Goal: Participate in discussion

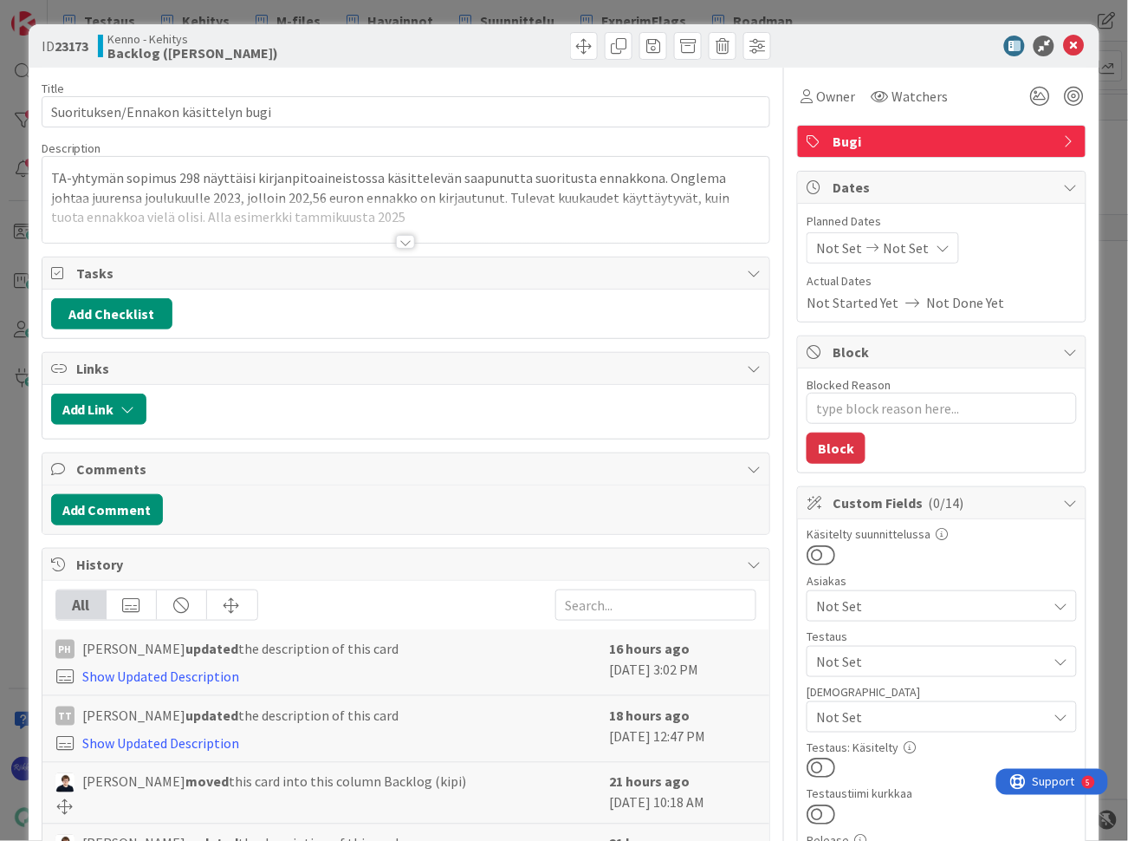
type textarea "x"
click at [396, 243] on div at bounding box center [405, 242] width 19 height 14
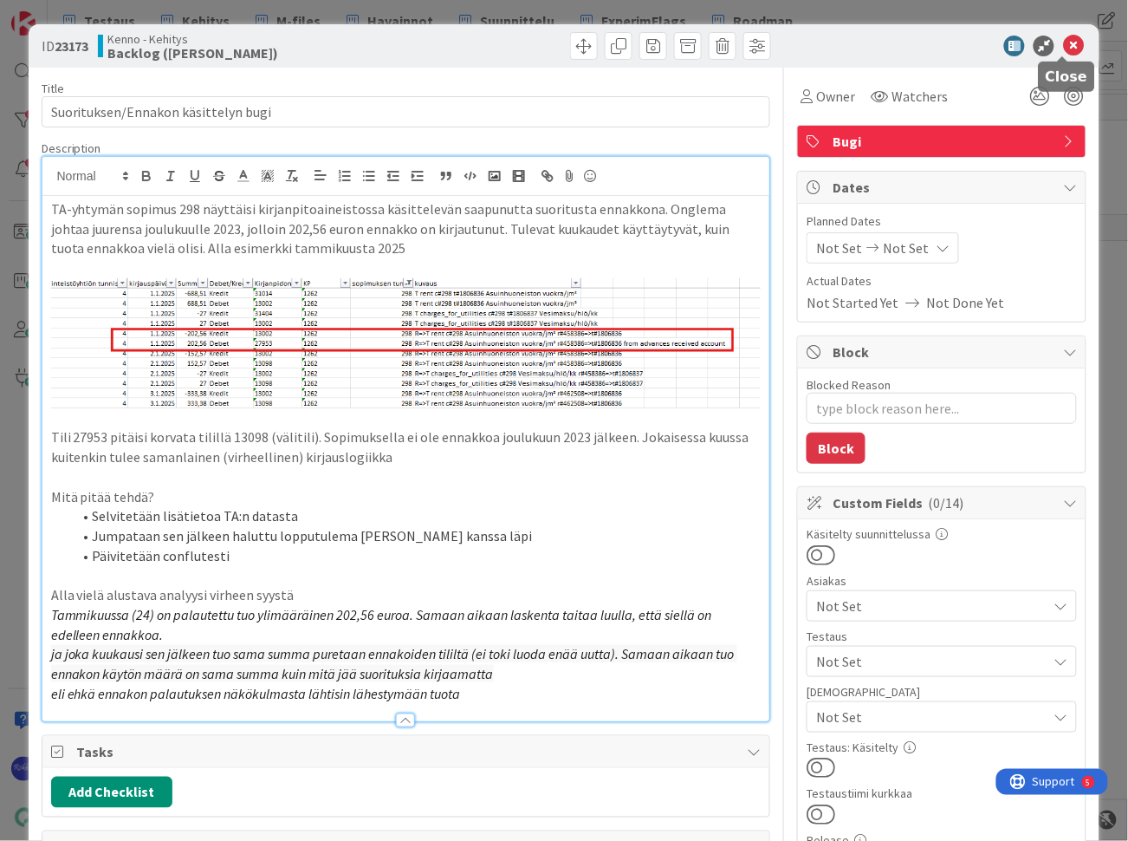
click at [1063, 48] on icon at bounding box center [1073, 46] width 21 height 21
